Goal: Transaction & Acquisition: Donate

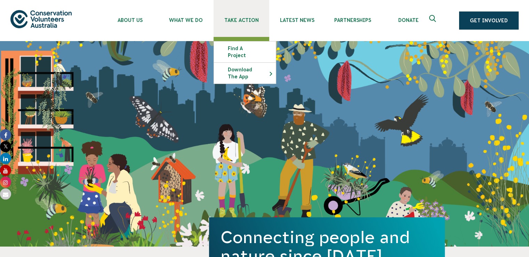
click at [241, 18] on span "Take Action" at bounding box center [241, 20] width 56 height 6
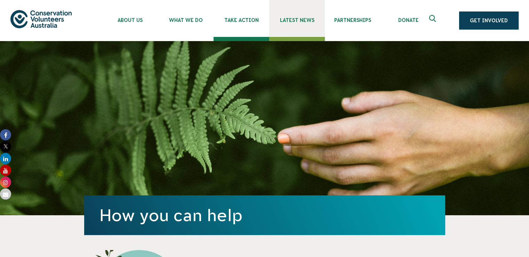
click at [305, 18] on span "Latest News" at bounding box center [297, 20] width 56 height 6
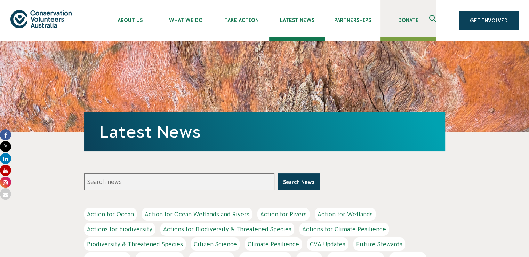
click at [405, 20] on span "Donate" at bounding box center [408, 20] width 56 height 6
